Goal: Task Accomplishment & Management: Manage account settings

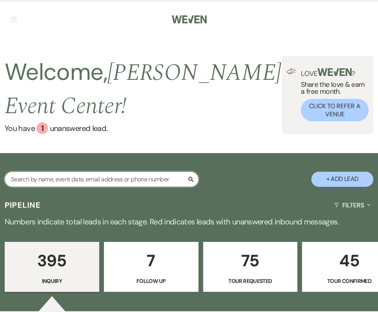
click at [121, 181] on input "text" at bounding box center [102, 179] width 194 height 15
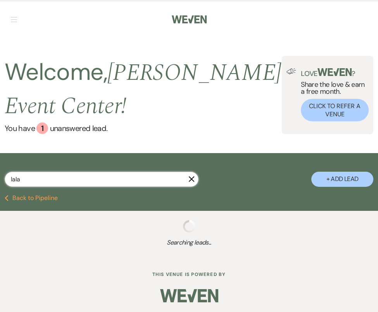
type input "lala"
select select "8"
select select "4"
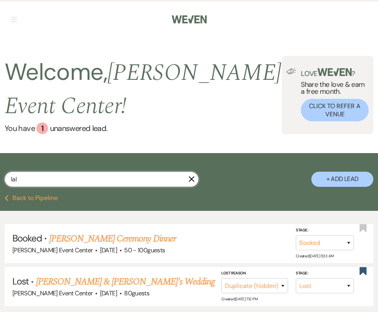
type input "la"
select select "2"
select select "5"
select select "2"
select select "8"
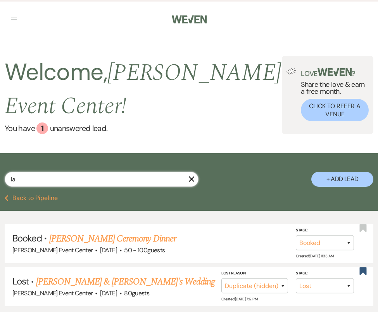
select select "6"
select select "5"
select select "6"
select select "2"
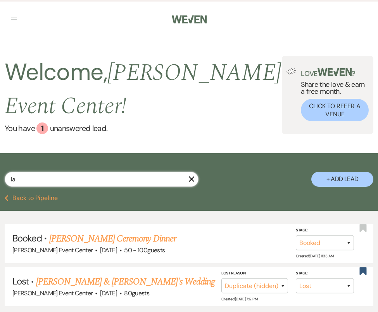
select select "5"
select select "2"
select select "8"
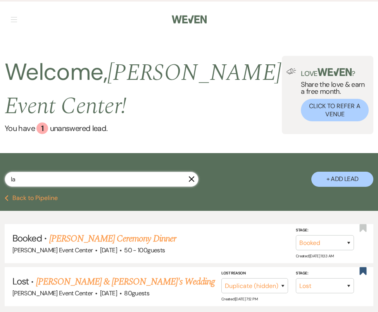
select select "6"
select select "8"
select select "6"
select select "9"
select select "8"
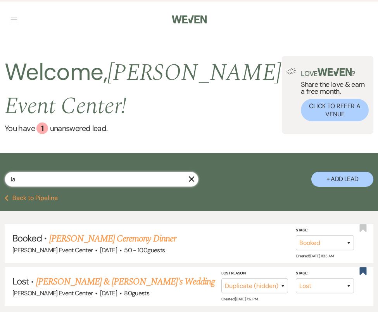
select select "4"
select select "2"
select select "8"
select select "7"
select select "4"
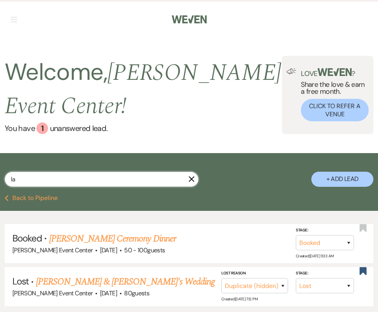
select select "2"
select select "8"
select select "6"
select select "8"
select select "1"
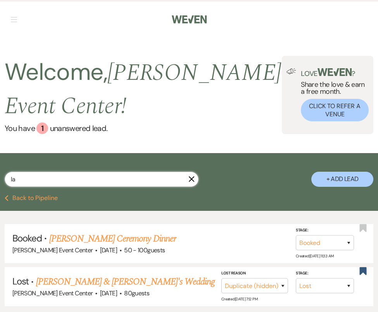
select select "4"
select select "8"
select select "9"
select select "8"
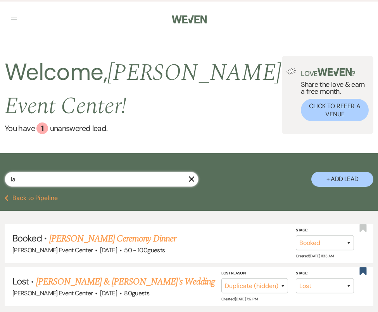
select select "5"
select select "8"
select select "10"
select select "4"
select select "8"
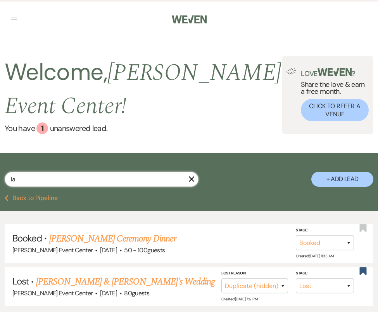
select select "8"
select select "7"
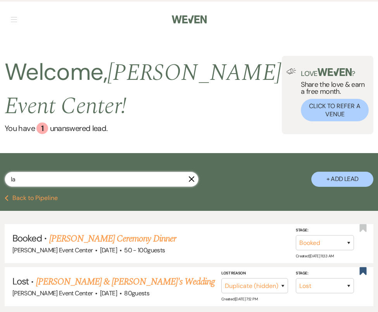
select select "8"
select select "6"
select select "2"
select select "5"
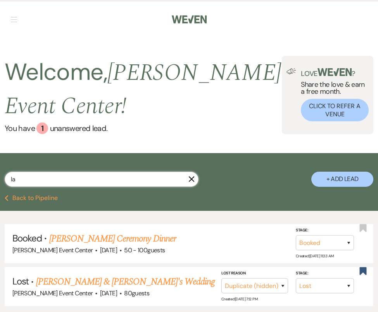
select select "8"
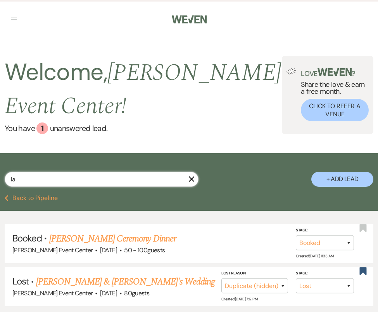
select select "6"
select select "2"
select select "8"
select select "1"
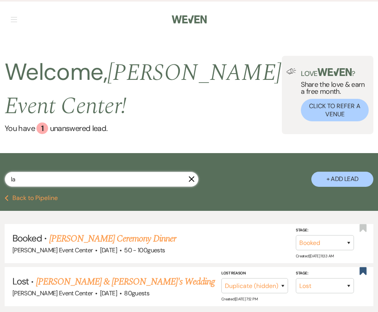
select select "8"
select select "6"
select select "4"
select select "2"
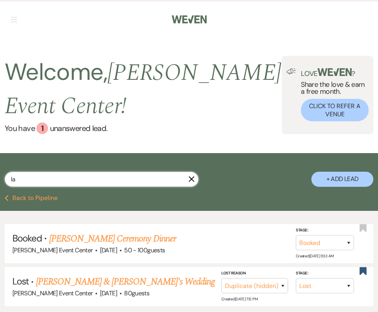
select select "8"
select select "1"
select select "4"
select select "5"
select select "8"
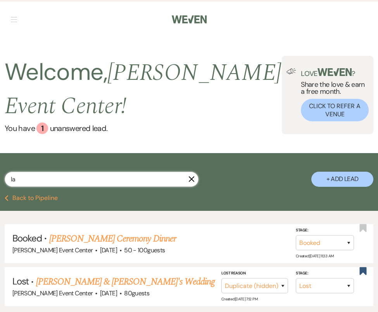
select select "5"
select select "8"
select select "5"
select select "8"
select select "7"
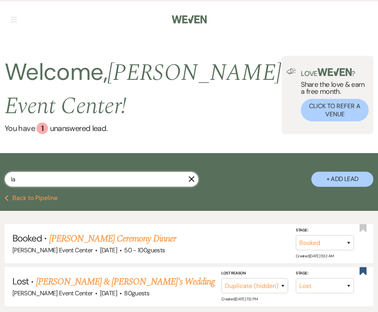
select select "8"
select select "1"
select select "8"
select select "5"
select select "8"
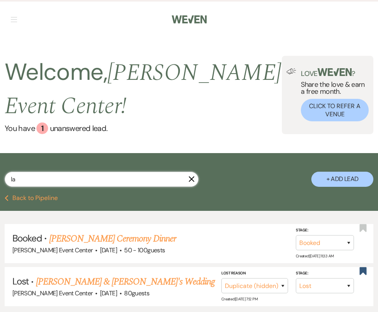
select select "7"
select select "5"
select select "8"
select select "1"
select select "8"
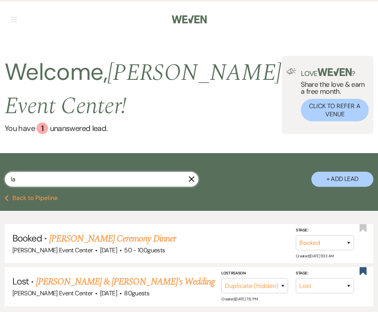
select select "4"
select select "8"
select select "10"
select select "8"
select select "6"
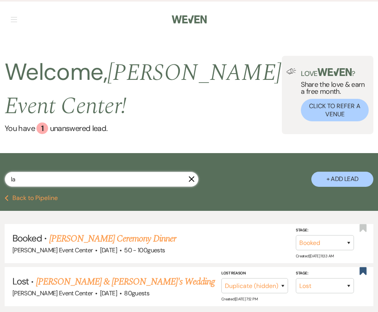
select select "8"
select select "6"
select select "8"
select select "7"
select select "8"
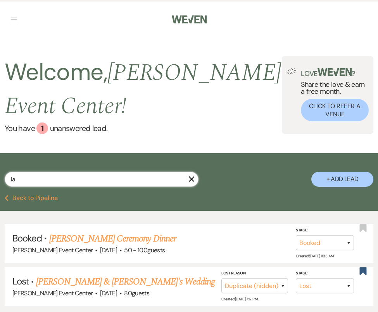
select select "6"
select select "8"
select select "4"
select select "8"
select select "4"
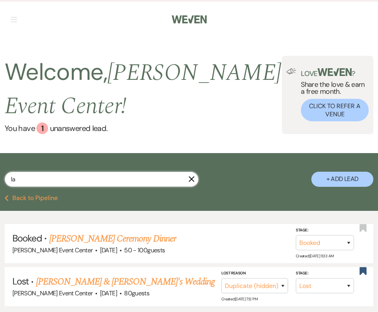
select select "4"
select select "6"
select select "5"
select select "8"
select select "5"
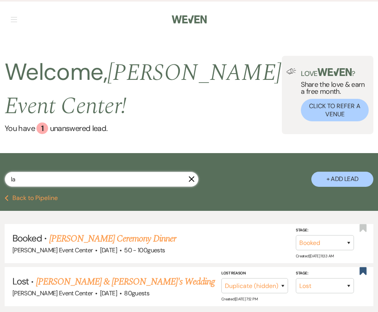
select select "8"
select select "6"
select select "8"
select select "6"
select select "8"
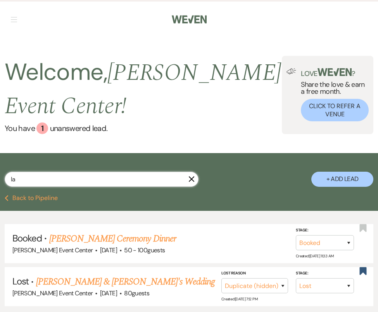
select select "1"
select select "8"
select select "4"
select select "2"
select select "8"
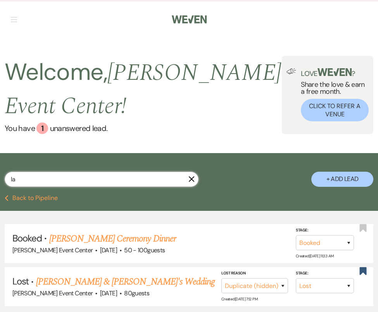
select select "8"
select select "6"
select select "5"
select select "8"
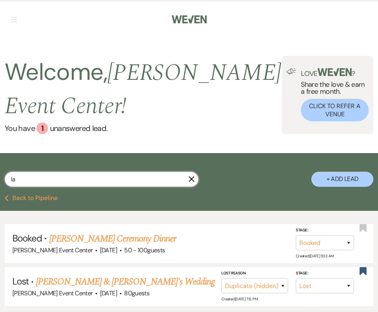
select select "1"
select select "8"
select select "6"
select select "8"
select select "5"
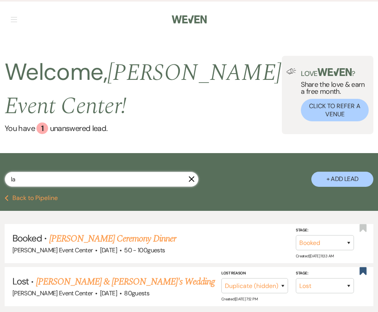
select select "2"
select select "8"
select select "6"
select select "4"
select select "8"
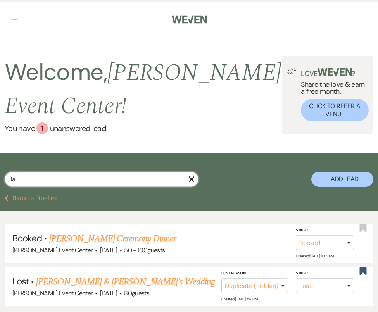
select select "7"
select select "8"
select select "1"
select select "8"
select select "6"
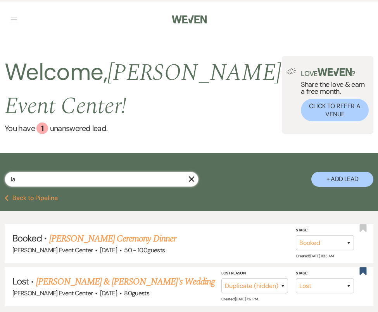
select select "8"
select select "11"
select select "8"
select select "5"
select select "8"
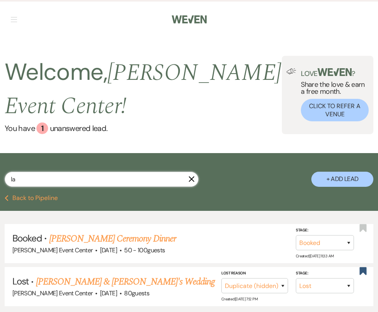
select select "1"
select select "8"
select select "5"
select select "8"
select select "6"
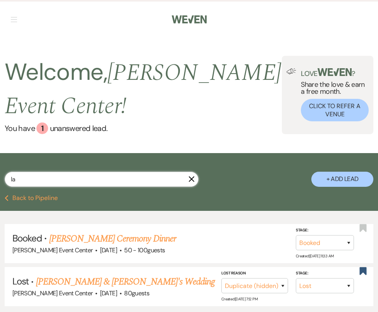
select select "2"
select select "8"
select select "6"
select select "8"
select select "10"
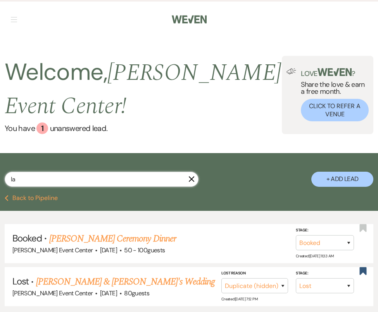
select select "8"
select select "1"
select select "8"
select select "6"
select select "8"
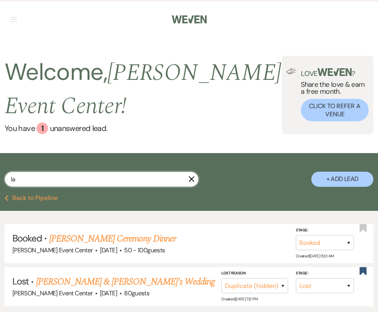
select select "11"
select select "8"
select select "5"
select select "8"
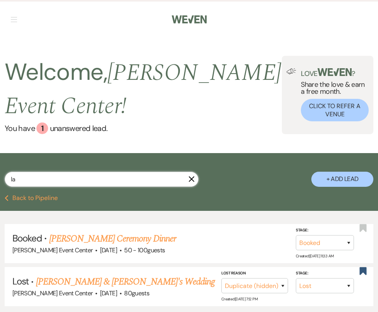
select select "8"
select select "10"
select select "8"
select select "1"
select select "8"
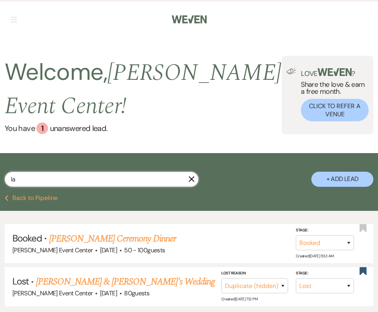
select select "10"
select select "8"
select select "6"
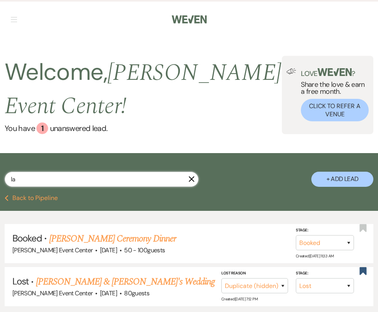
select select "8"
select select "5"
select select "8"
select select "2"
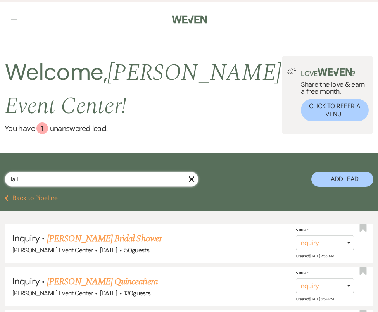
type input "la la"
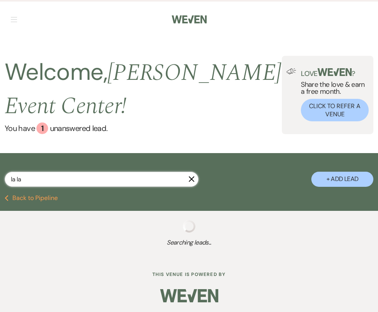
select select "2"
select select "5"
select select "2"
select select "8"
select select "6"
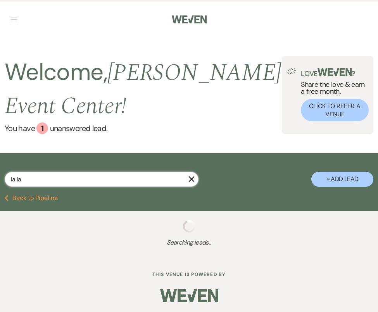
select select "5"
select select "6"
select select "2"
select select "5"
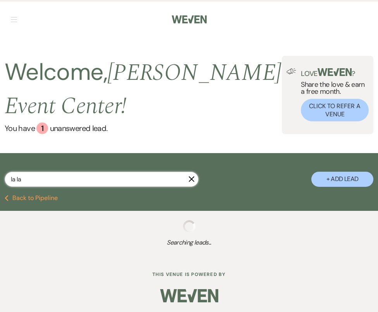
select select "2"
select select "8"
select select "6"
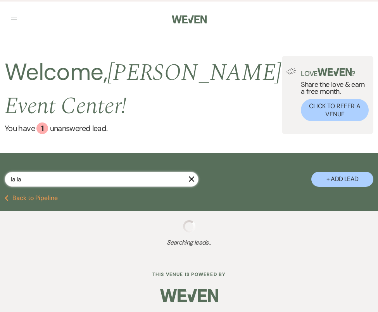
select select "8"
select select "6"
select select "9"
select select "8"
select select "4"
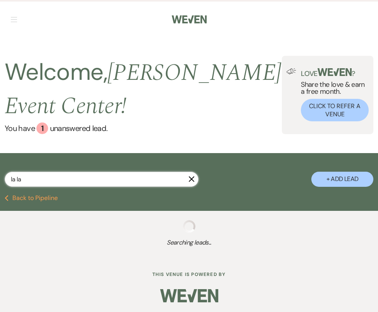
select select "2"
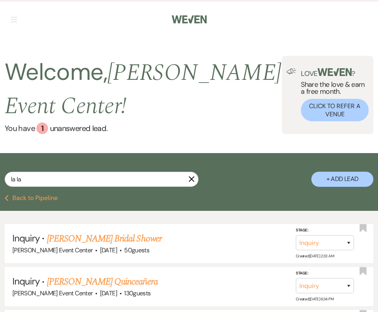
click at [16, 19] on span "button" at bounding box center [14, 19] width 6 height 0
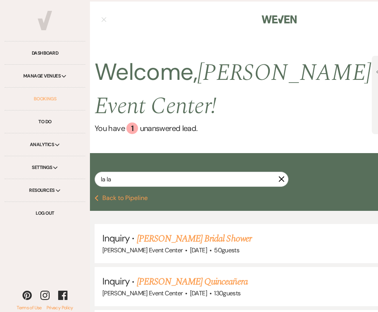
click at [52, 99] on link "Bookings" at bounding box center [45, 99] width 81 height 23
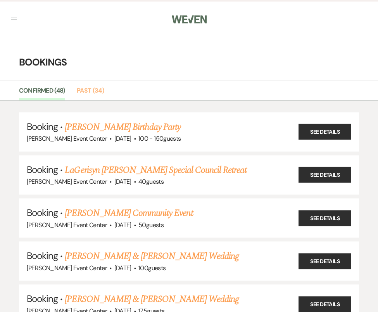
drag, startPoint x: 84, startPoint y: 94, endPoint x: 94, endPoint y: 107, distance: 17.1
click at [84, 94] on link "Past (34)" at bounding box center [90, 93] width 27 height 15
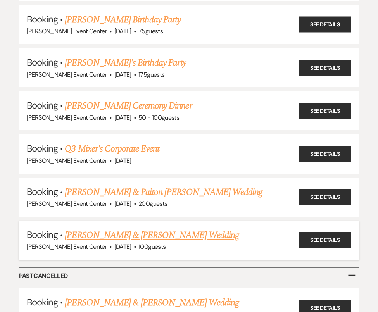
scroll to position [1260, 0]
